Goal: Complete application form

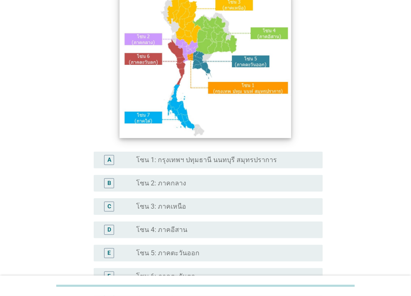
scroll to position [83, 0]
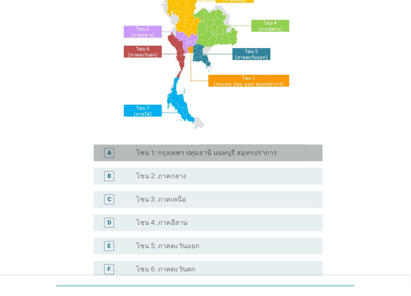
drag, startPoint x: 186, startPoint y: 154, endPoint x: 206, endPoint y: 155, distance: 20.4
click at [187, 154] on label "โซน 1: กรุงเทพฯ ปทุมธานี นนทบุรี สมุทรปราการ" at bounding box center [206, 153] width 141 height 8
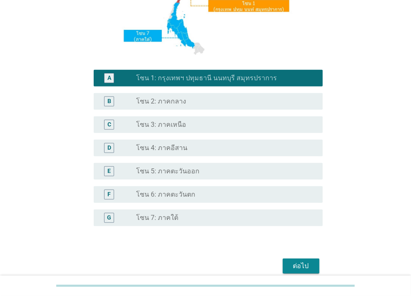
scroll to position [196, 0]
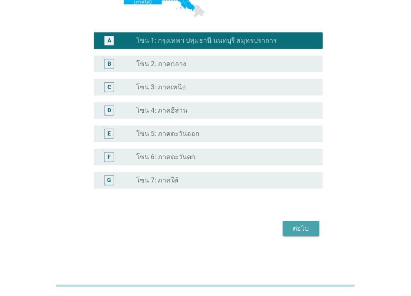
drag, startPoint x: 294, startPoint y: 223, endPoint x: 304, endPoint y: 224, distance: 10.1
click at [294, 223] on button "ต่อไป" at bounding box center [301, 229] width 37 height 15
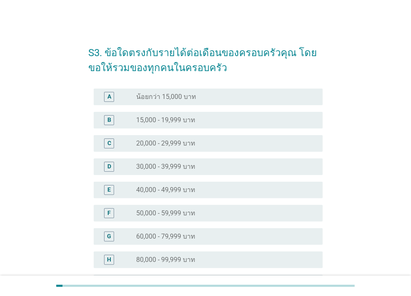
click at [179, 144] on label "20,000 - 29,999 บาท" at bounding box center [165, 143] width 59 height 8
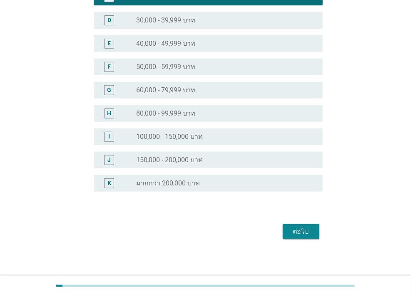
scroll to position [149, 0]
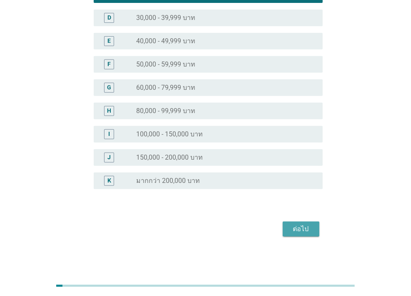
click at [294, 227] on div "ต่อไป" at bounding box center [300, 229] width 23 height 10
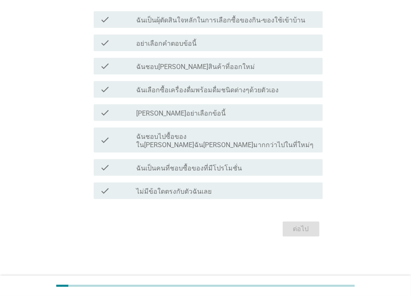
scroll to position [0, 0]
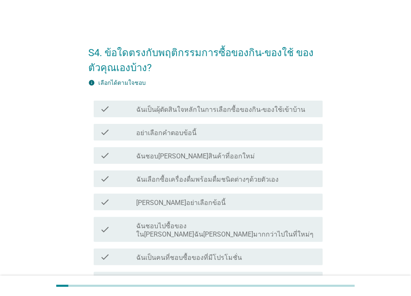
click at [194, 111] on label "ฉันเป็นผุ้ตัดสินใจหลักในการเลือกซื้อของกิน-ของใช้เข้าบ้าน" at bounding box center [220, 110] width 169 height 8
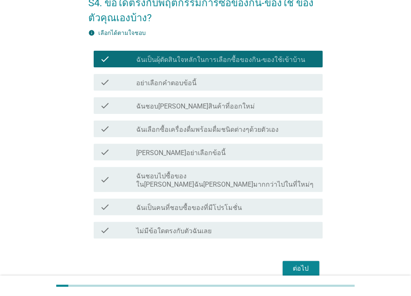
scroll to position [81, 0]
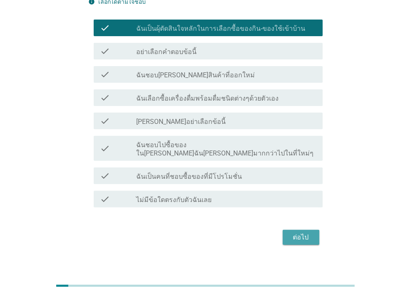
click at [301, 233] on div "ต่อไป" at bounding box center [300, 238] width 23 height 10
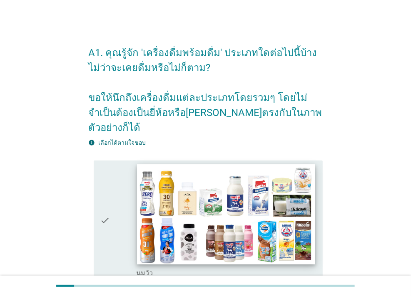
scroll to position [125, 0]
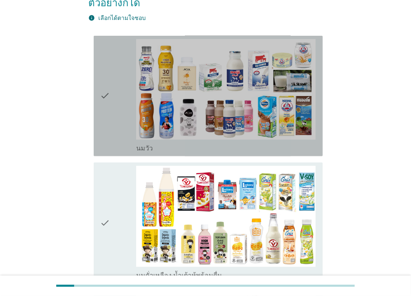
click at [125, 89] on div "check" at bounding box center [118, 96] width 36 height 114
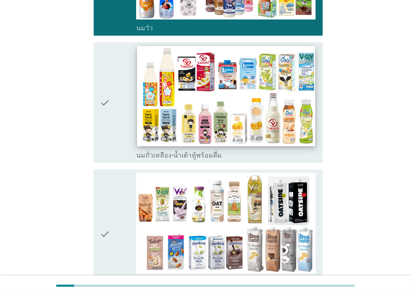
scroll to position [250, 0]
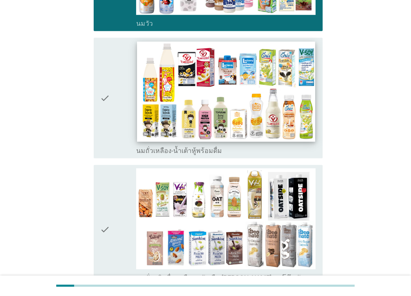
click at [150, 89] on img at bounding box center [226, 92] width 178 height 100
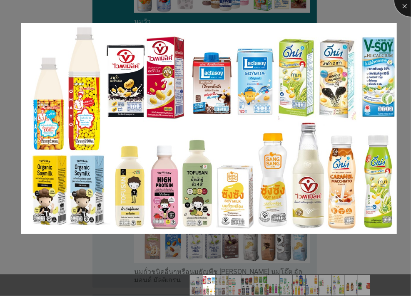
click at [404, 5] on div at bounding box center [410, -1] width 33 height 33
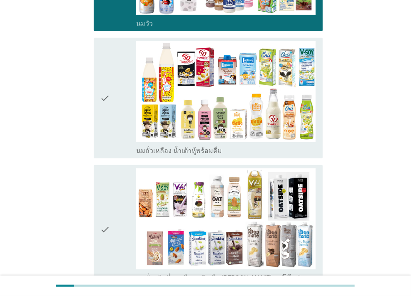
click at [103, 93] on icon "check" at bounding box center [105, 98] width 10 height 114
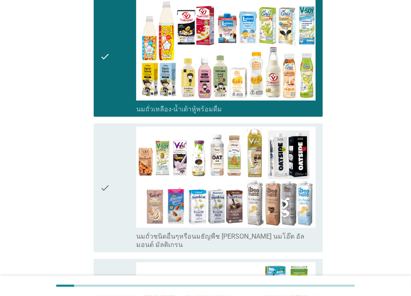
click at [106, 147] on icon "check" at bounding box center [105, 188] width 10 height 122
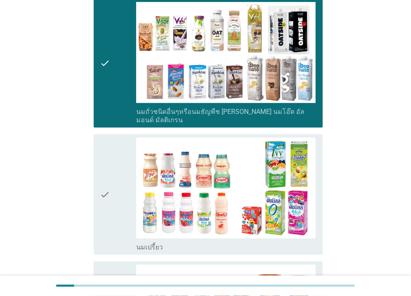
click at [105, 149] on icon "check" at bounding box center [105, 195] width 10 height 114
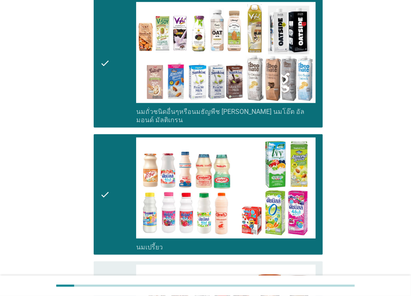
scroll to position [541, 0]
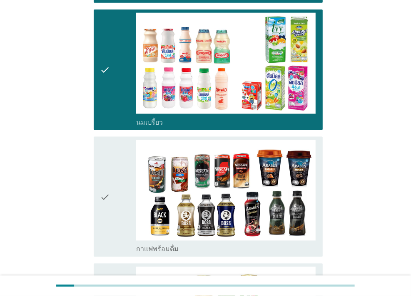
click at [105, 156] on icon "check" at bounding box center [105, 197] width 10 height 114
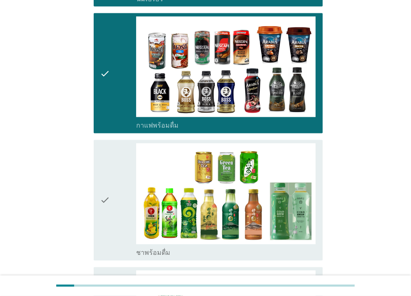
scroll to position [666, 0]
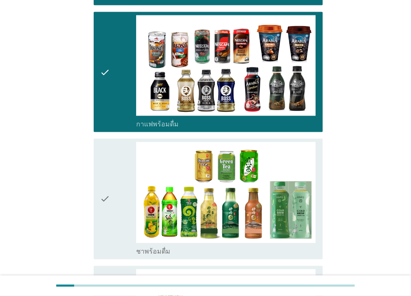
click at [108, 149] on icon "check" at bounding box center [105, 199] width 10 height 114
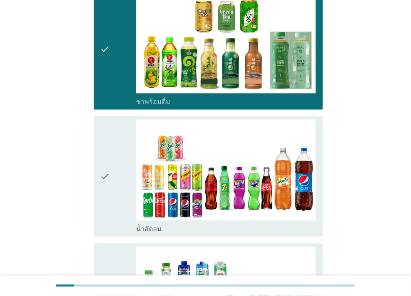
scroll to position [833, 0]
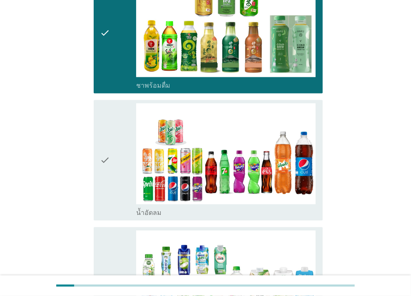
click at [115, 133] on div "check" at bounding box center [118, 160] width 36 height 114
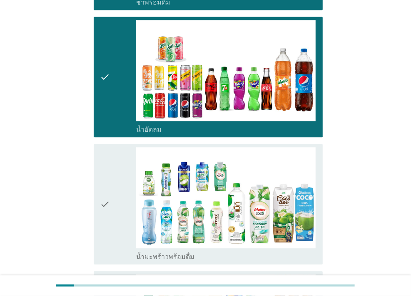
click at [110, 159] on div "check" at bounding box center [118, 204] width 36 height 114
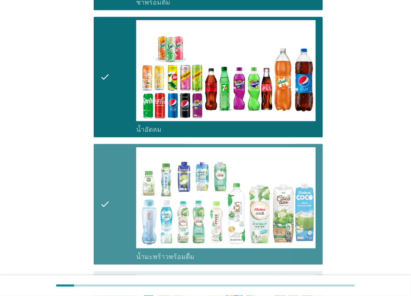
scroll to position [1041, 0]
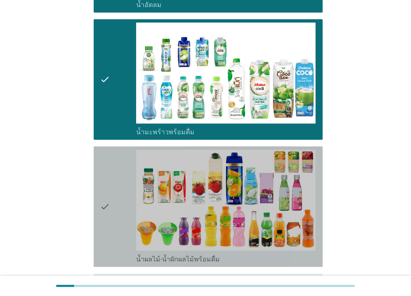
click at [106, 162] on icon "check" at bounding box center [105, 207] width 10 height 114
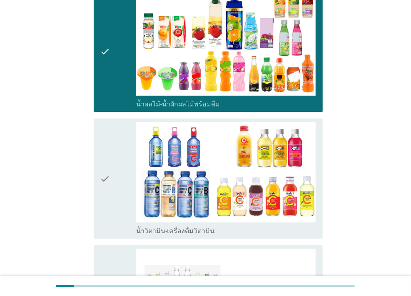
scroll to position [1207, 0]
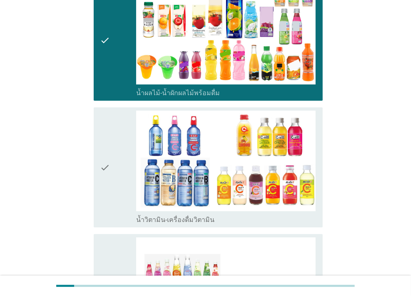
click at [101, 138] on icon "check" at bounding box center [105, 168] width 10 height 114
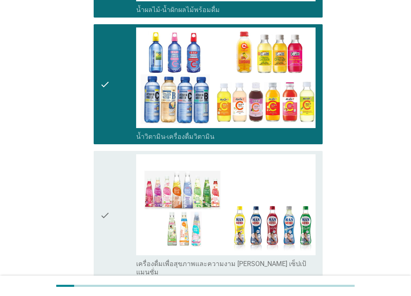
click at [110, 163] on div "check" at bounding box center [118, 215] width 36 height 122
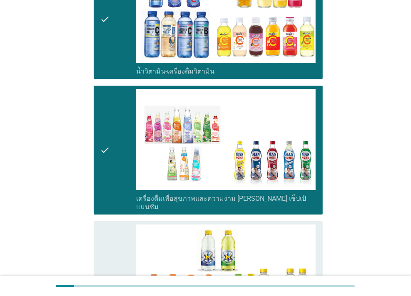
scroll to position [1416, 0]
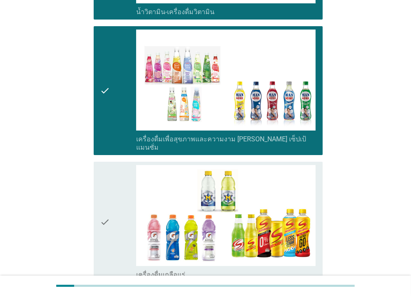
click at [111, 165] on div "check" at bounding box center [118, 222] width 36 height 114
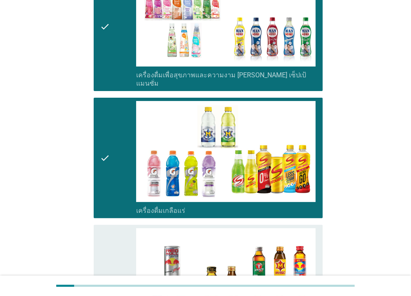
scroll to position [1541, 0]
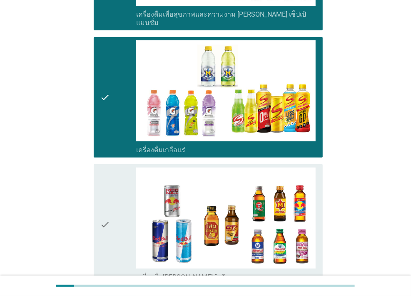
click at [107, 168] on icon "check" at bounding box center [105, 225] width 10 height 114
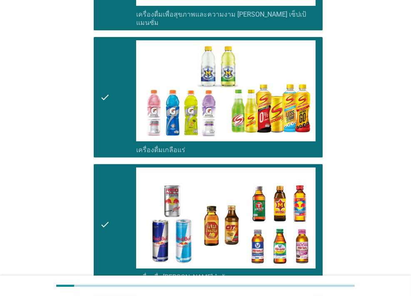
scroll to position [1707, 0]
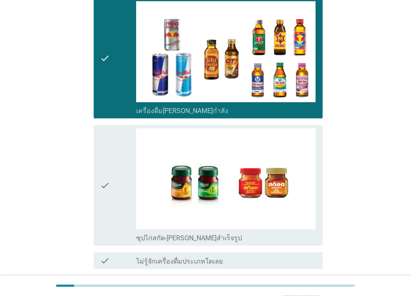
click at [107, 132] on icon "check" at bounding box center [105, 186] width 10 height 114
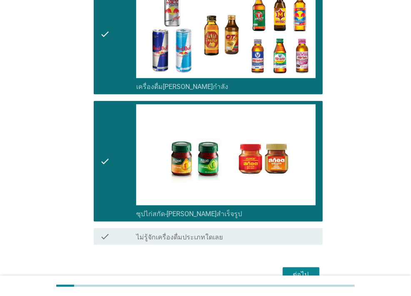
scroll to position [1745, 0]
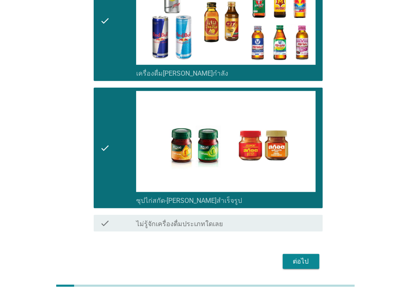
click at [293, 257] on div "ต่อไป" at bounding box center [300, 262] width 23 height 10
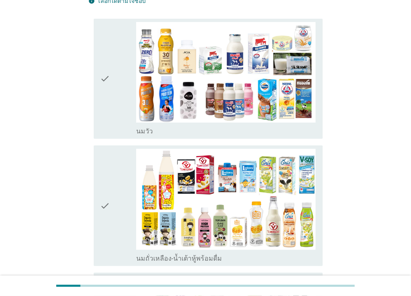
scroll to position [83, 0]
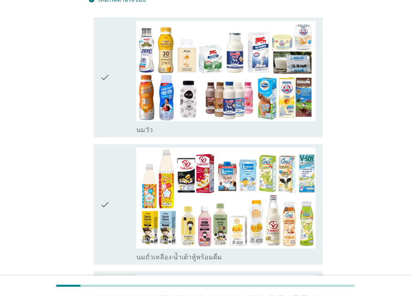
click at [103, 60] on icon "check" at bounding box center [105, 78] width 10 height 114
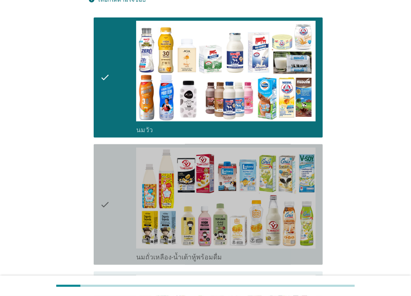
click at [108, 162] on icon "check" at bounding box center [105, 205] width 10 height 114
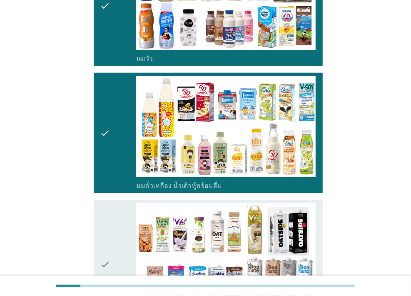
scroll to position [250, 0]
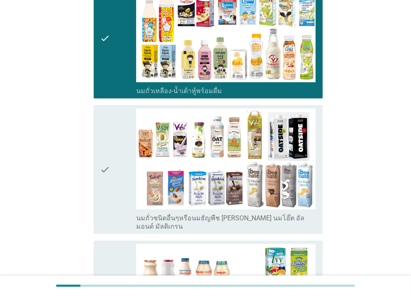
click at [101, 129] on icon "check" at bounding box center [105, 170] width 10 height 122
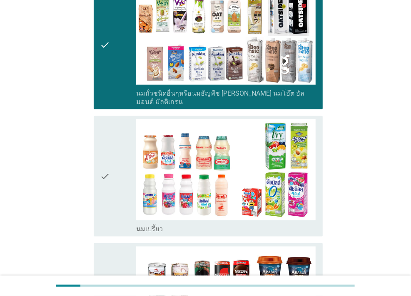
click at [107, 138] on icon "check" at bounding box center [105, 176] width 10 height 114
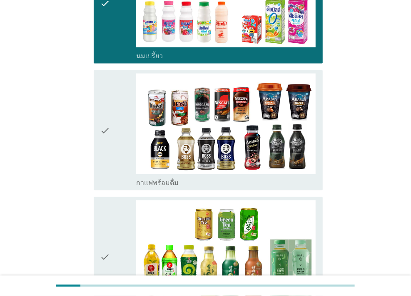
scroll to position [625, 0]
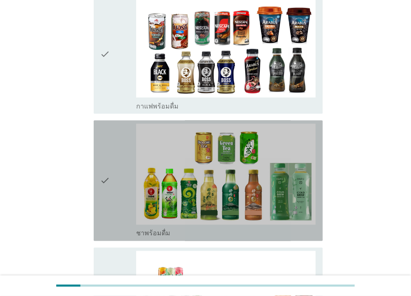
click at [102, 128] on icon "check" at bounding box center [105, 181] width 10 height 114
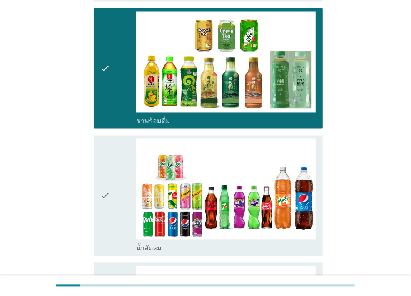
scroll to position [749, 0]
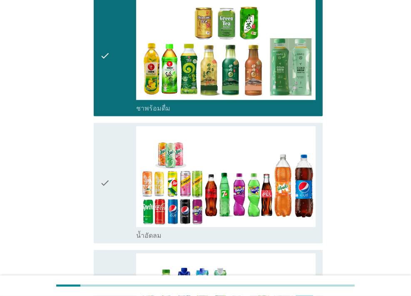
click at [109, 135] on icon "check" at bounding box center [105, 184] width 10 height 114
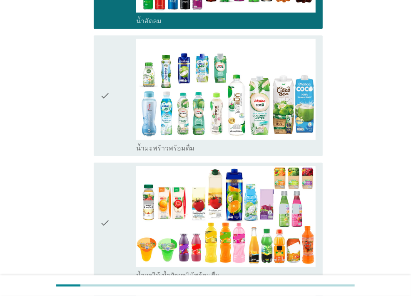
scroll to position [1041, 0]
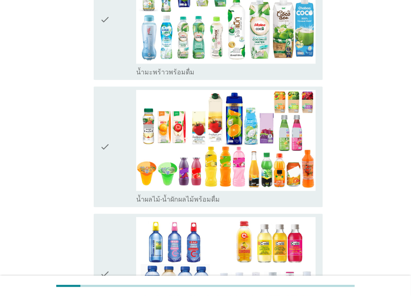
click at [111, 110] on div "check" at bounding box center [118, 147] width 36 height 114
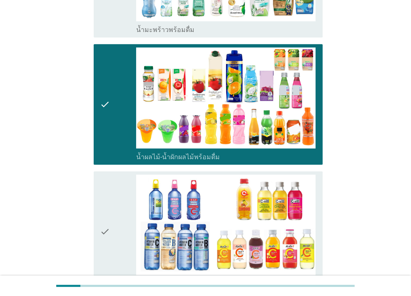
scroll to position [1166, 0]
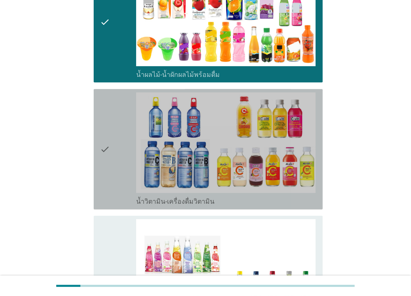
click at [109, 112] on icon "check" at bounding box center [105, 149] width 10 height 114
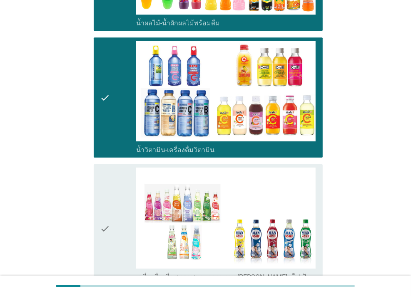
scroll to position [1291, 0]
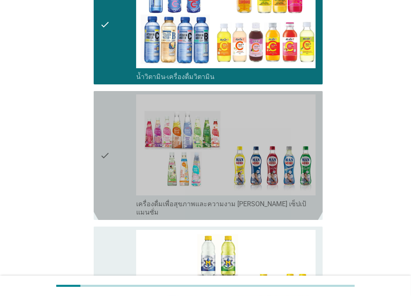
click at [109, 107] on icon "check" at bounding box center [105, 156] width 10 height 122
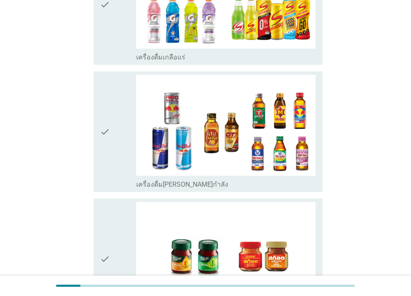
scroll to position [1624, 0]
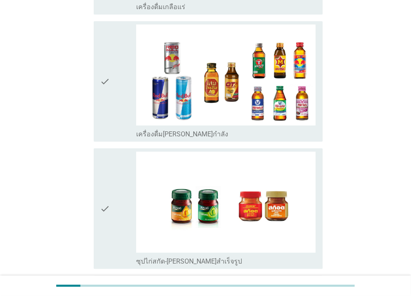
click at [104, 161] on icon "check" at bounding box center [105, 209] width 10 height 114
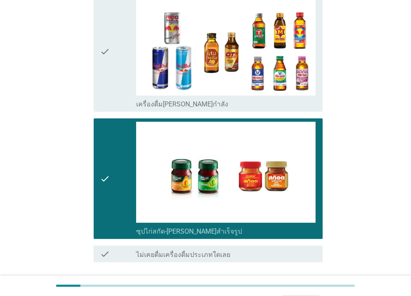
scroll to position [1684, 0]
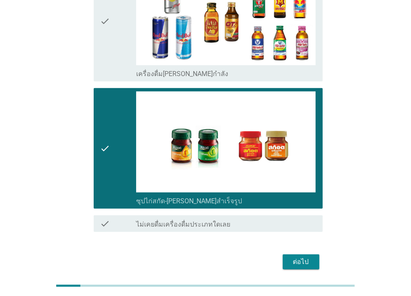
click at [304, 257] on div "ต่อไป" at bounding box center [300, 262] width 23 height 10
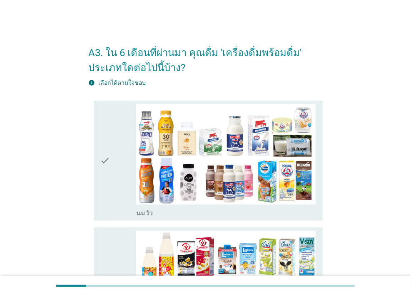
click at [107, 140] on icon "check" at bounding box center [105, 161] width 10 height 114
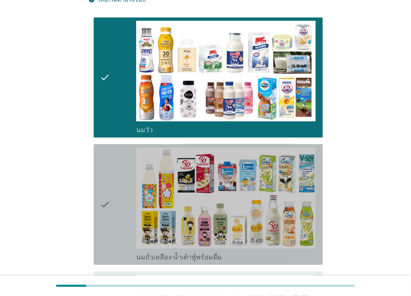
click at [107, 174] on icon "check" at bounding box center [105, 205] width 10 height 114
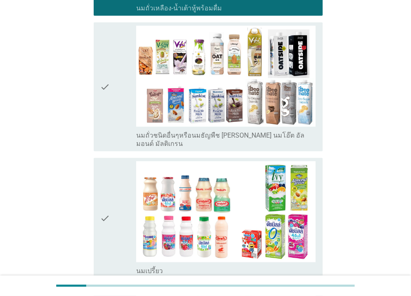
scroll to position [333, 0]
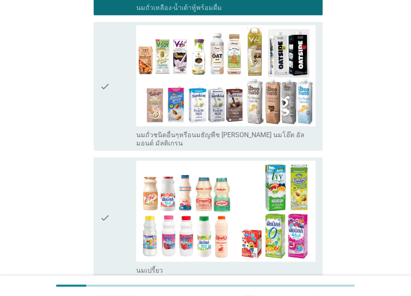
click at [113, 179] on div "check" at bounding box center [118, 218] width 36 height 114
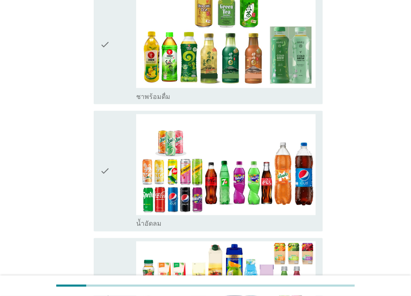
scroll to position [708, 0]
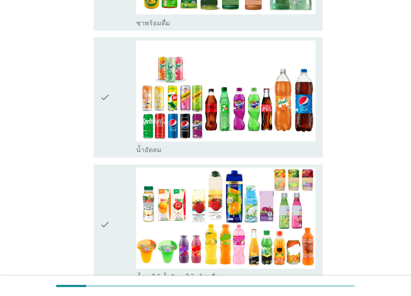
click at [107, 105] on icon "check" at bounding box center [105, 98] width 10 height 114
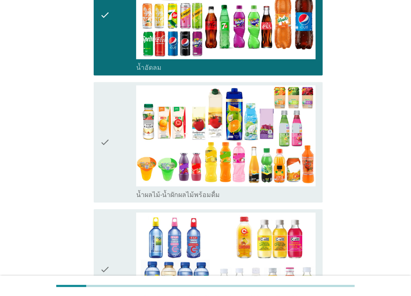
scroll to position [791, 0]
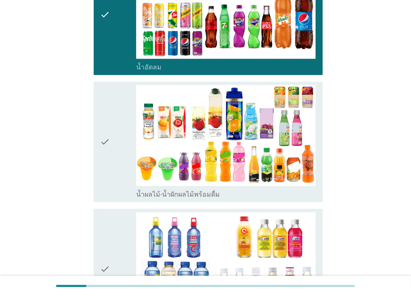
click at [110, 119] on icon "check" at bounding box center [105, 142] width 10 height 114
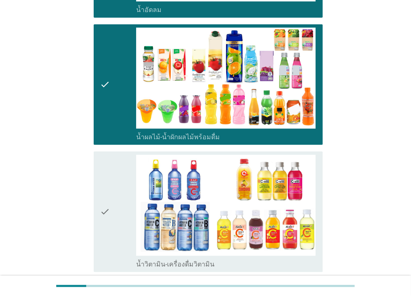
scroll to position [916, 0]
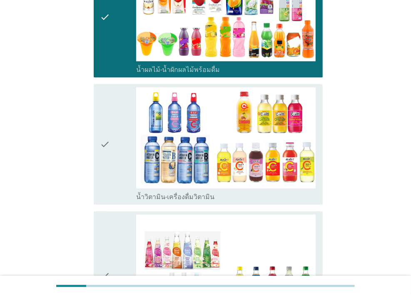
click at [125, 112] on div "check" at bounding box center [118, 144] width 36 height 114
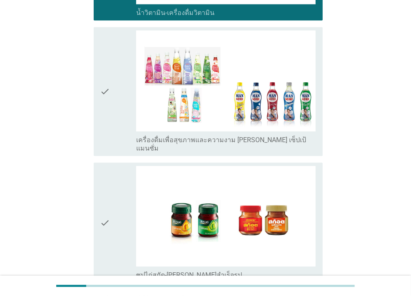
scroll to position [1166, 0]
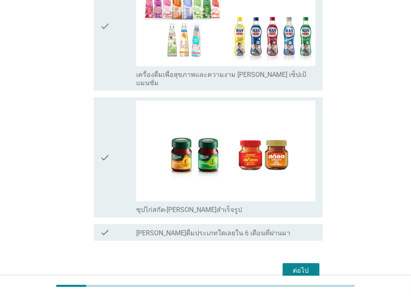
click at [298, 266] on div "ต่อไป" at bounding box center [300, 271] width 23 height 10
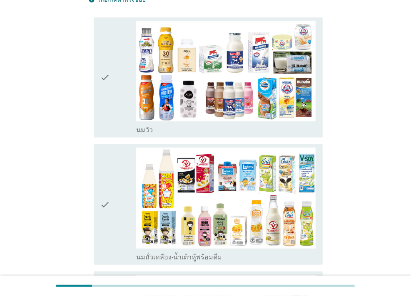
scroll to position [167, 0]
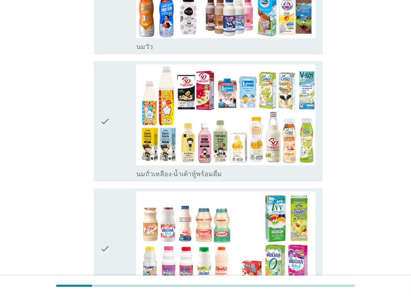
click at [110, 222] on icon "check" at bounding box center [105, 249] width 10 height 114
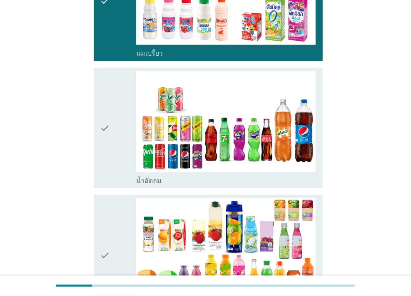
scroll to position [416, 0]
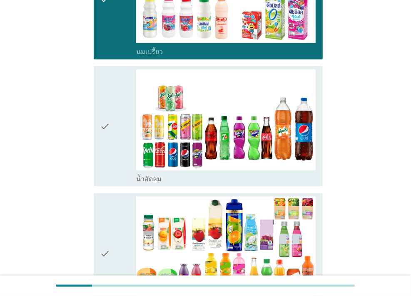
click at [95, 132] on div "check check_box น้ำอัดลม" at bounding box center [208, 126] width 229 height 121
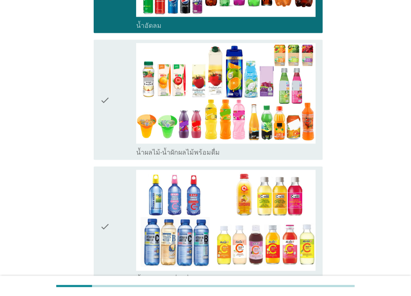
scroll to position [666, 0]
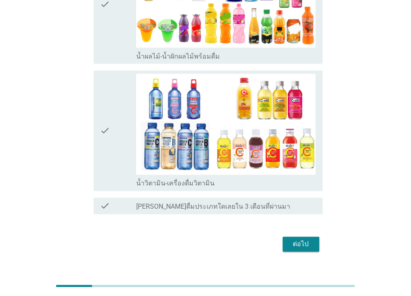
click at [115, 116] on div "check" at bounding box center [118, 131] width 36 height 114
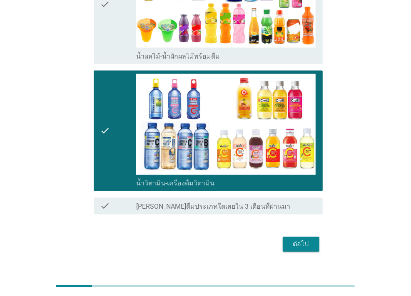
click at [297, 246] on div "ต่อไป" at bounding box center [300, 245] width 23 height 10
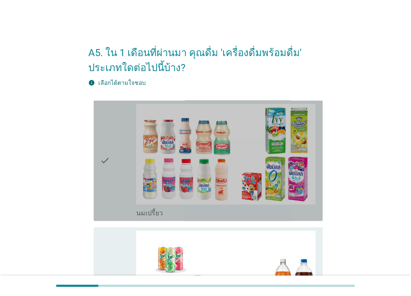
click at [114, 134] on div "check" at bounding box center [118, 161] width 36 height 114
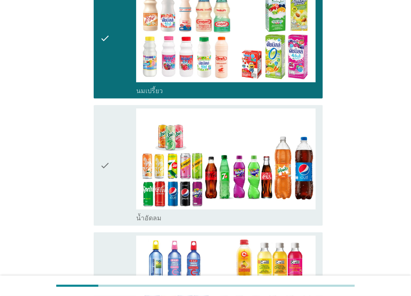
scroll to position [167, 0]
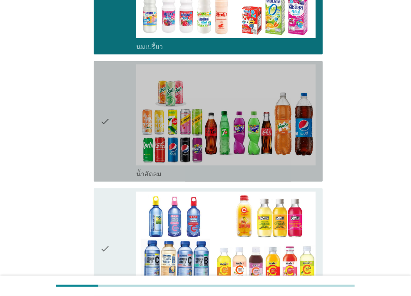
click at [119, 117] on div "check" at bounding box center [118, 122] width 36 height 114
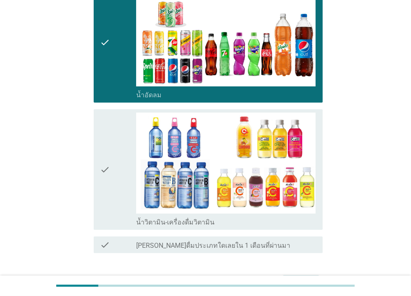
scroll to position [291, 0]
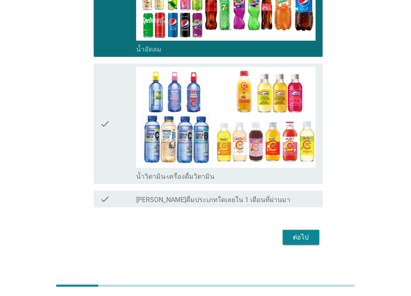
click at [118, 119] on div "check" at bounding box center [118, 124] width 36 height 114
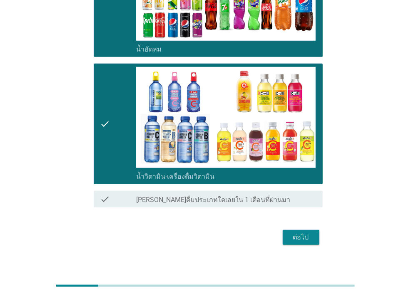
click at [296, 239] on div "ต่อไป" at bounding box center [300, 238] width 23 height 10
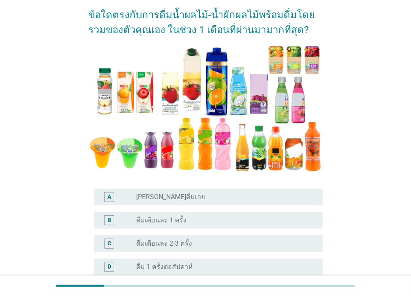
scroll to position [83, 0]
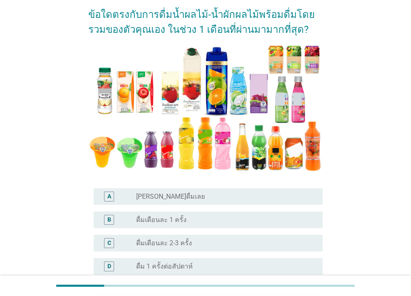
drag, startPoint x: 132, startPoint y: 216, endPoint x: 146, endPoint y: 209, distance: 15.5
click at [132, 216] on div "B" at bounding box center [118, 220] width 36 height 10
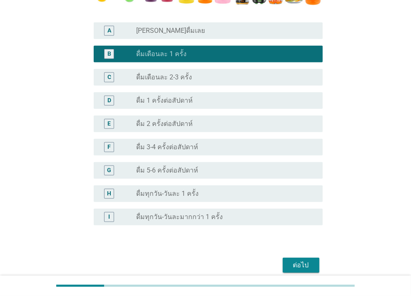
scroll to position [250, 0]
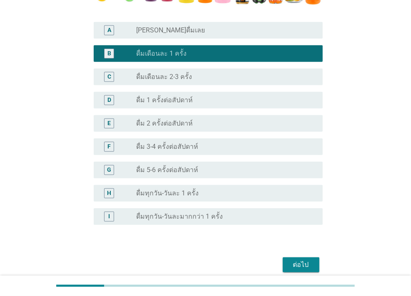
click at [293, 264] on div "ต่อไป" at bounding box center [300, 265] width 23 height 10
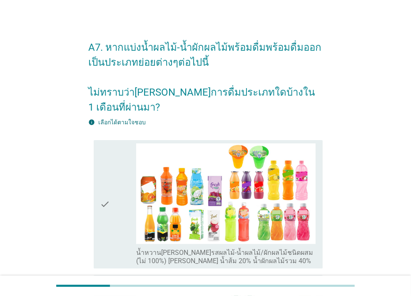
scroll to position [83, 0]
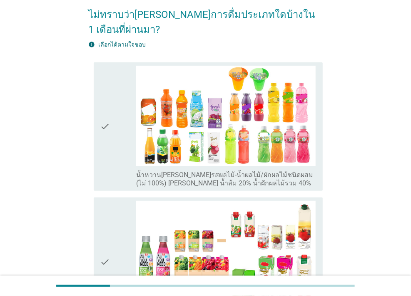
click at [108, 107] on icon "check" at bounding box center [105, 127] width 10 height 122
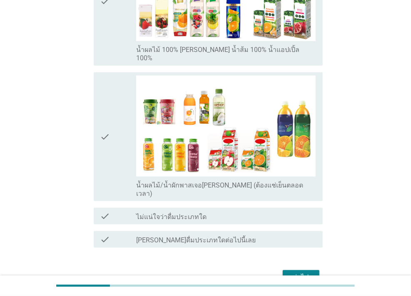
scroll to position [497, 0]
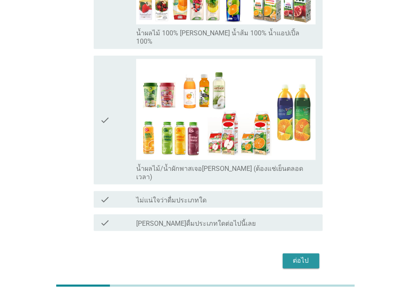
drag, startPoint x: 301, startPoint y: 232, endPoint x: 300, endPoint y: 227, distance: 4.7
click at [301, 256] on div "ต่อไป" at bounding box center [300, 261] width 23 height 10
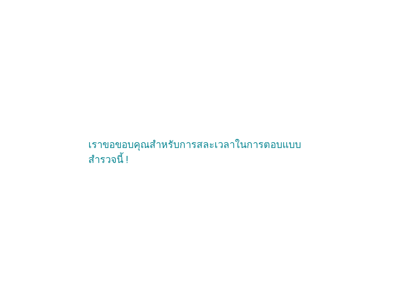
scroll to position [0, 0]
